Goal: Transaction & Acquisition: Book appointment/travel/reservation

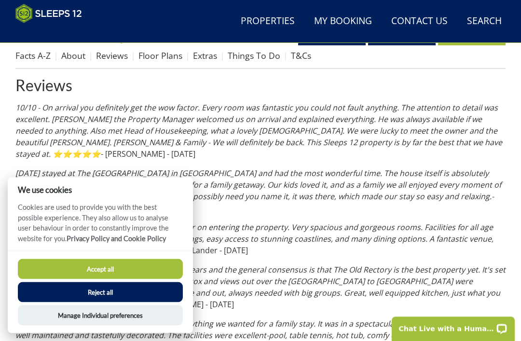
scroll to position [349, 0]
click at [159, 303] on button "Reject all" at bounding box center [100, 292] width 165 height 20
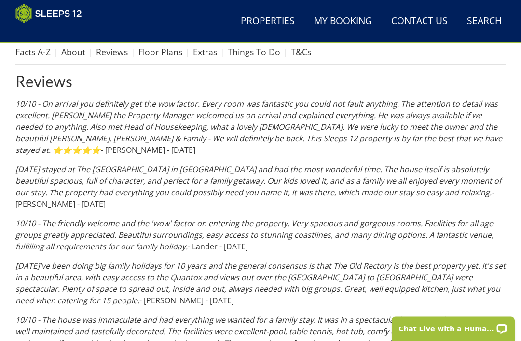
scroll to position [337, 0]
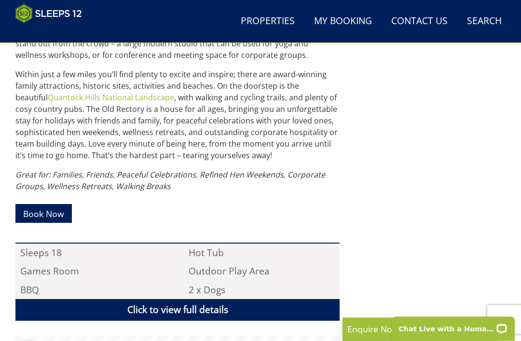
scroll to position [485, 0]
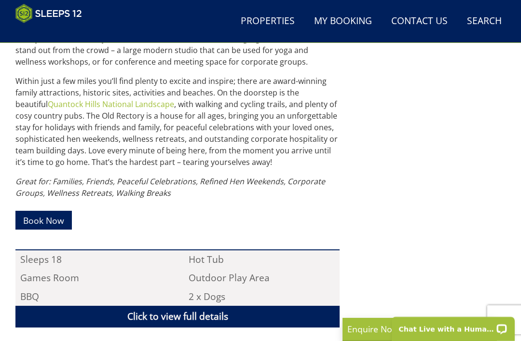
click at [47, 220] on link "Book Now" at bounding box center [43, 220] width 56 height 19
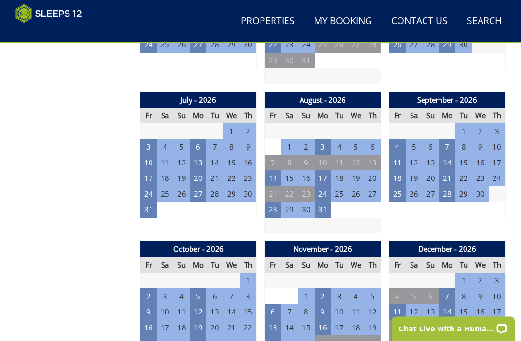
scroll to position [782, 0]
click at [164, 290] on td "3" at bounding box center [165, 297] width 16 height 16
click at [170, 289] on td "3" at bounding box center [165, 297] width 16 height 16
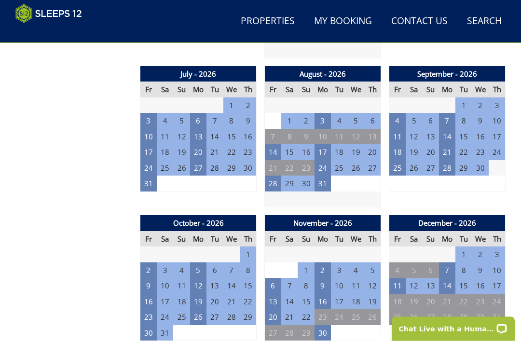
scroll to position [808, 0]
click at [166, 278] on td "10" at bounding box center [165, 286] width 16 height 16
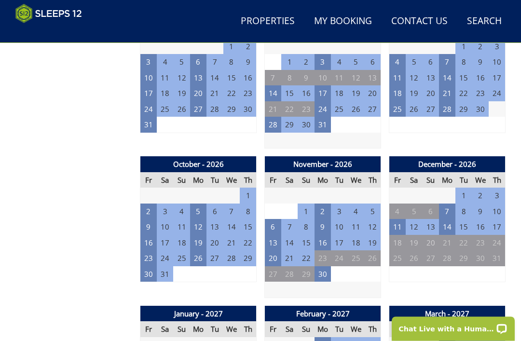
scroll to position [867, 0]
click at [201, 205] on td "5" at bounding box center [198, 212] width 16 height 16
